Goal: Task Accomplishment & Management: Manage account settings

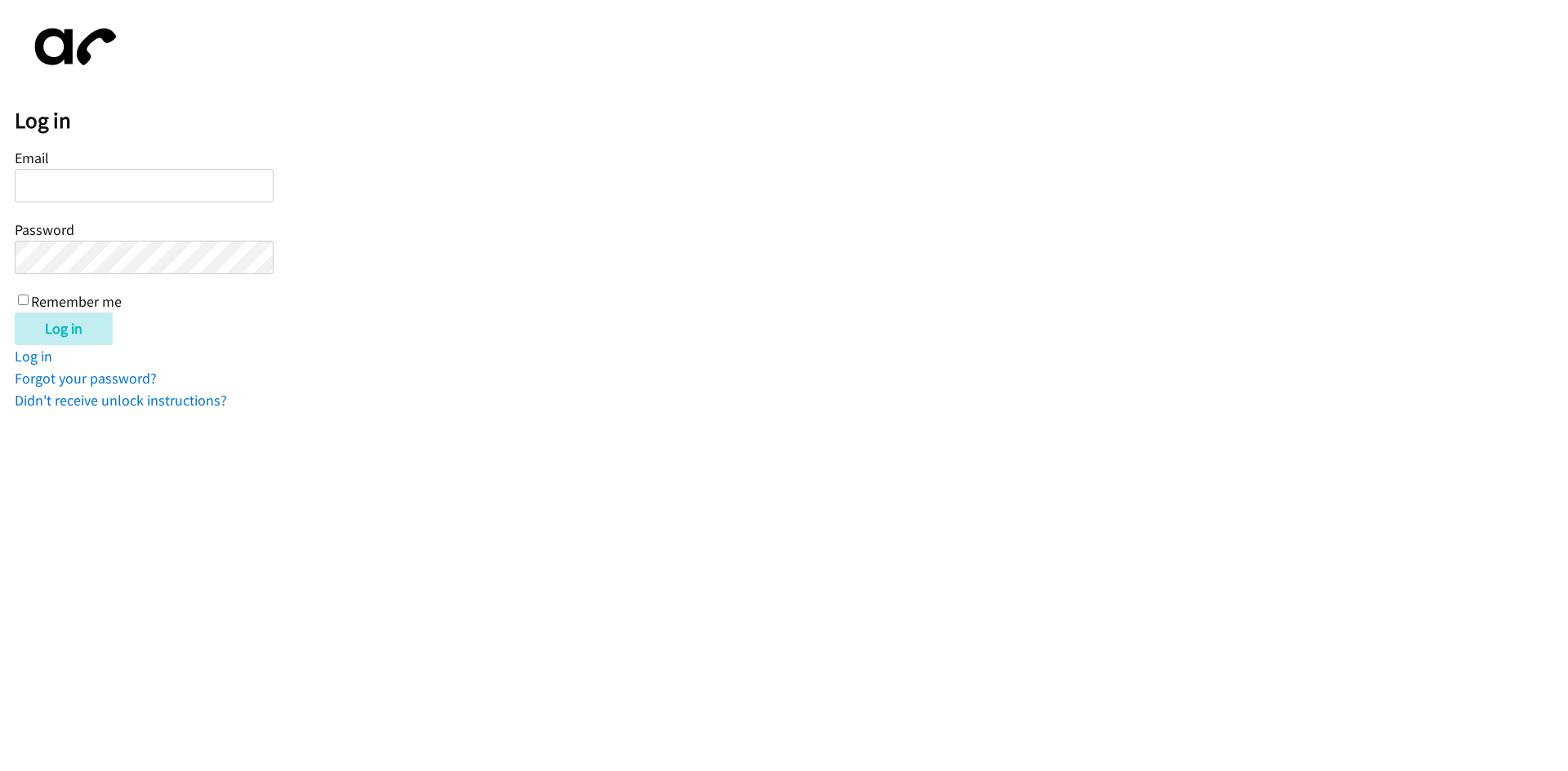
click at [69, 175] on input "Email" at bounding box center [144, 185] width 259 height 34
type input "j"
type input "[EMAIL_ADDRESS][DOMAIN_NAME]"
click at [15, 312] on input "Log in" at bounding box center [63, 329] width 98 height 33
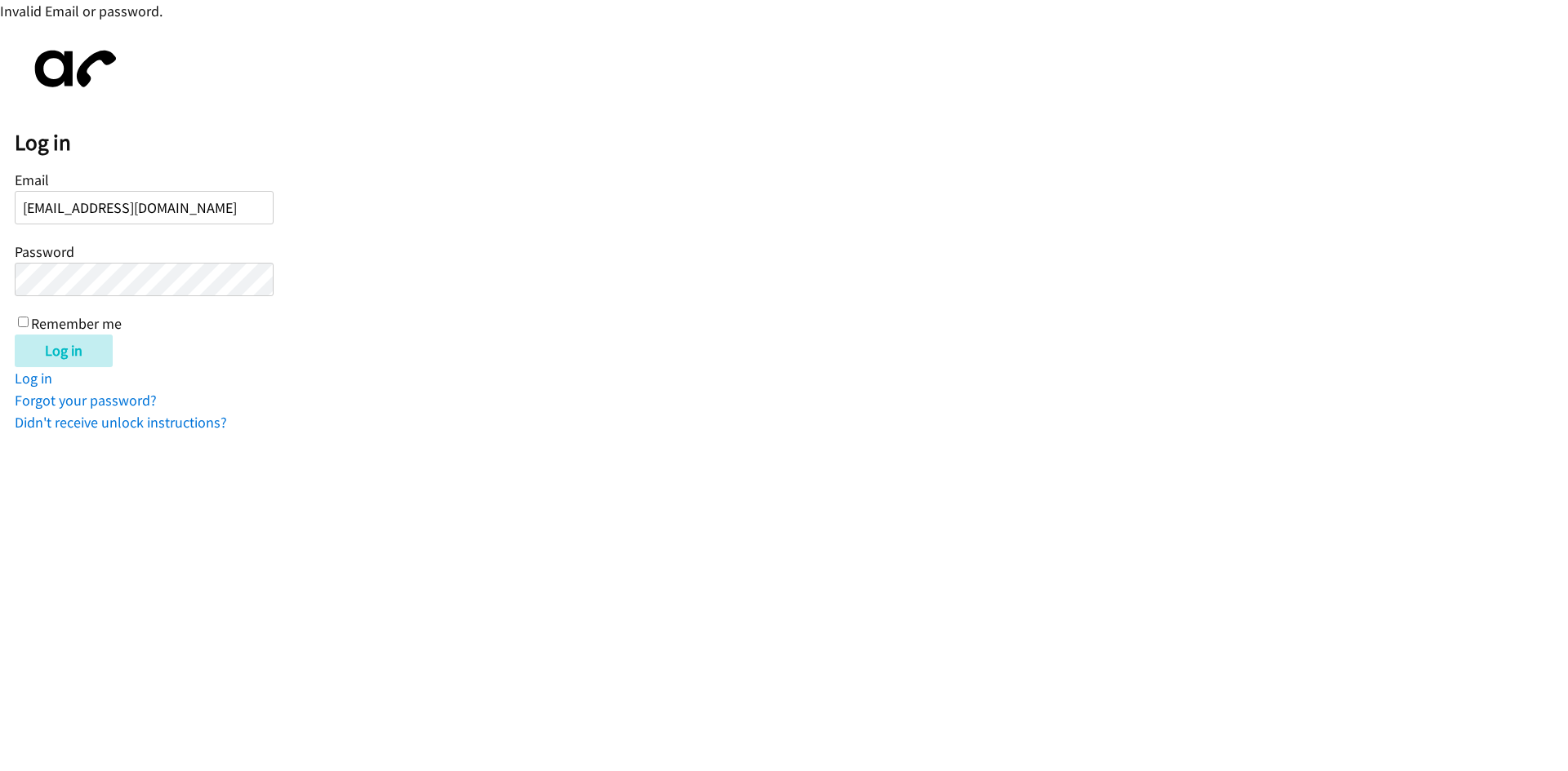
click at [15, 335] on input "Log in" at bounding box center [63, 351] width 98 height 33
click at [115, 207] on input "[EMAIL_ADDRESS][DOMAIN_NAME]" at bounding box center [144, 208] width 259 height 34
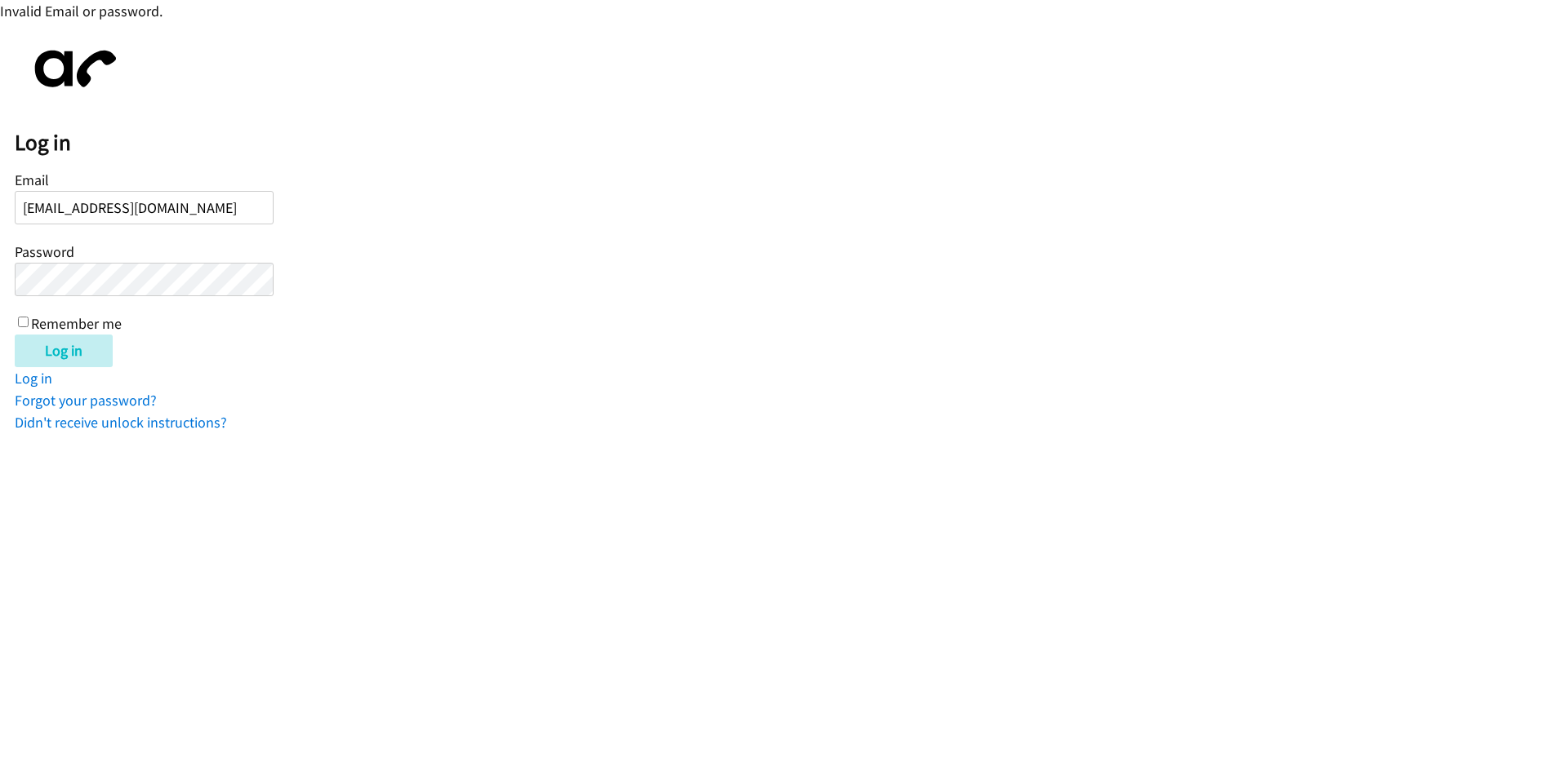
type input "[EMAIL_ADDRESS][DOMAIN_NAME]"
click at [15, 335] on input "Log in" at bounding box center [63, 351] width 98 height 33
